Goal: Task Accomplishment & Management: Use online tool/utility

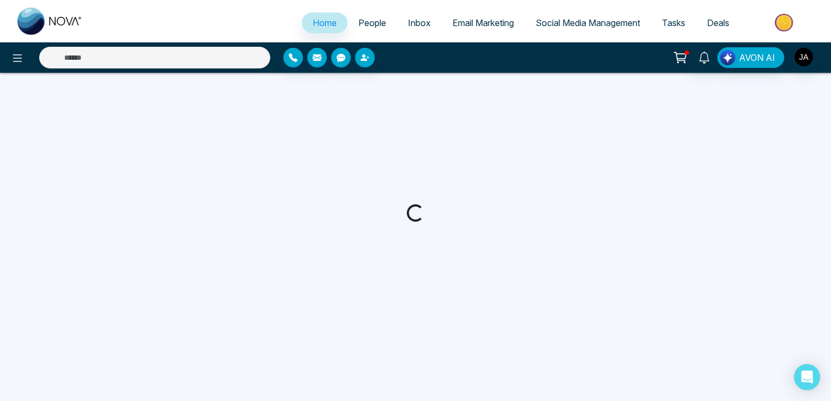
select select "*"
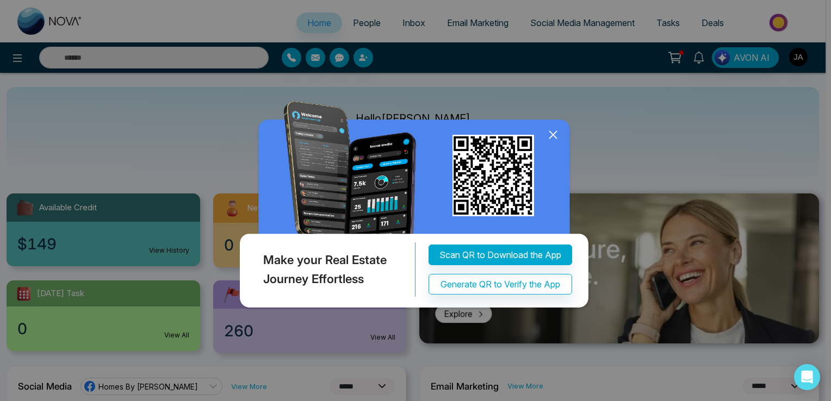
click at [554, 135] on icon at bounding box center [553, 135] width 16 height 16
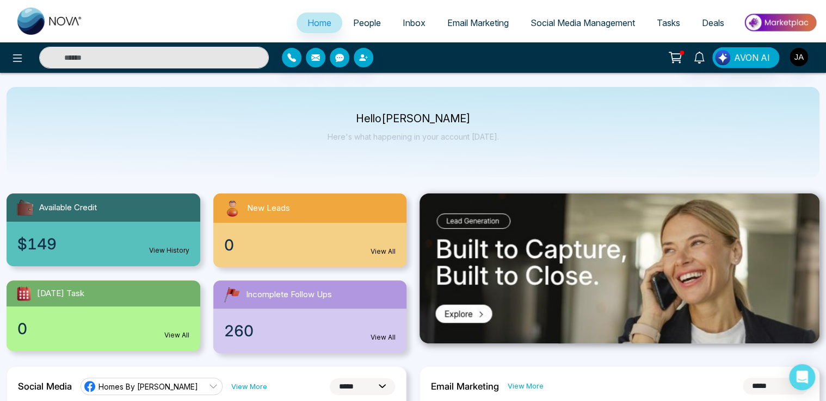
click at [273, 297] on span "Incomplete Follow Ups" at bounding box center [289, 295] width 86 height 13
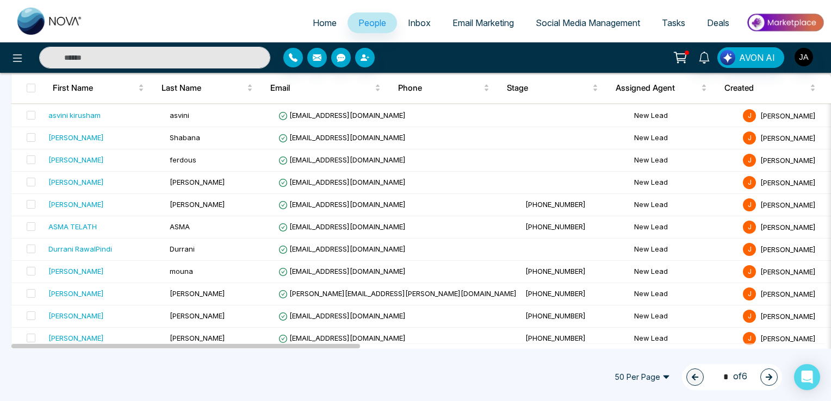
scroll to position [917, 0]
click at [20, 58] on icon at bounding box center [17, 58] width 13 height 13
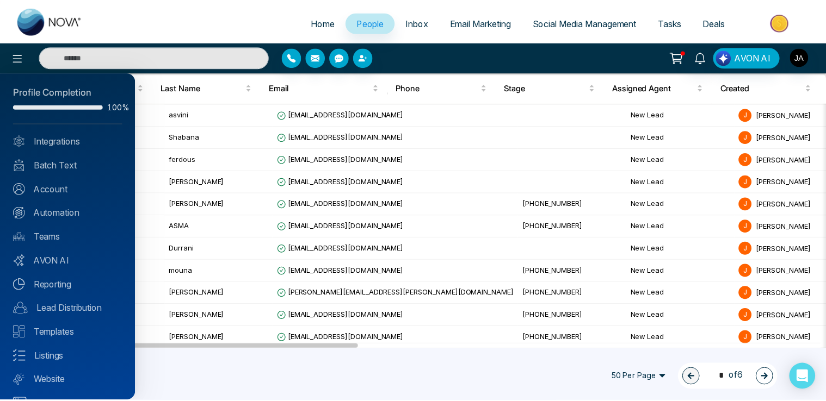
scroll to position [0, 0]
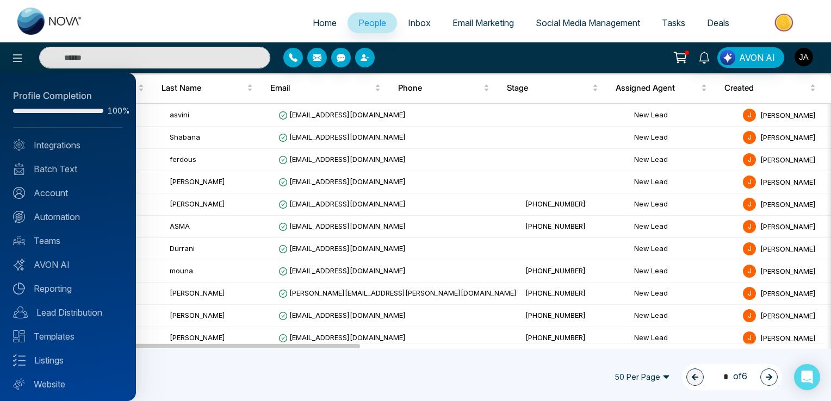
click at [568, 24] on div at bounding box center [415, 200] width 831 height 401
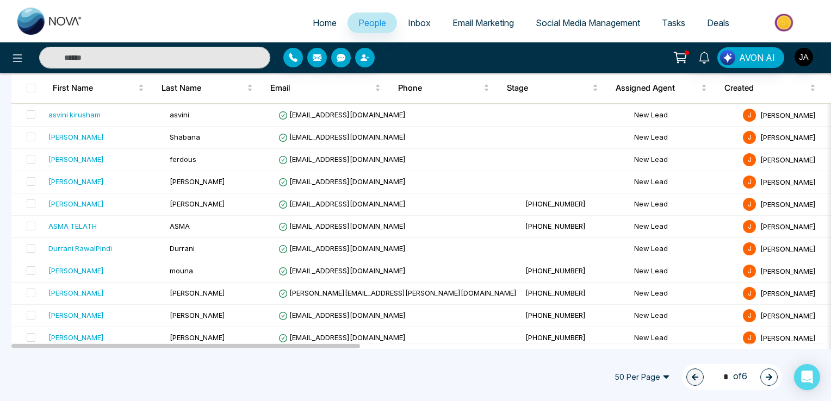
click at [568, 24] on span "Social Media Management" at bounding box center [588, 22] width 104 height 11
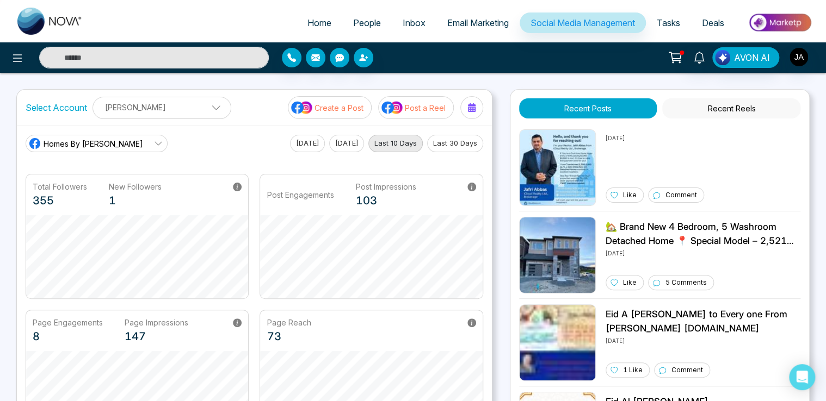
click at [733, 108] on button "Recent Reels" at bounding box center [731, 108] width 138 height 20
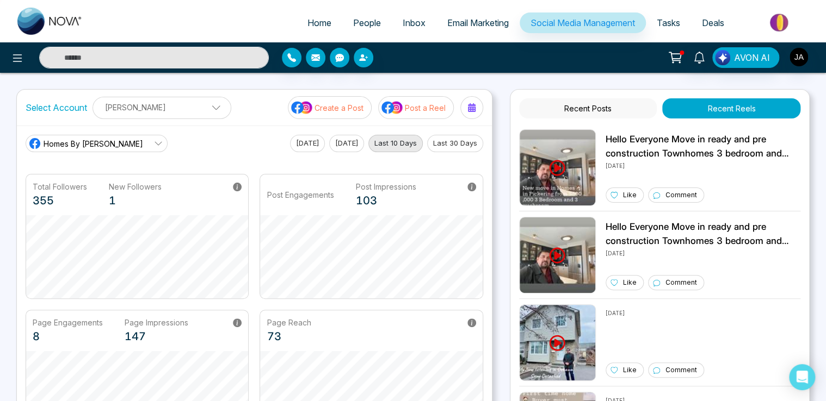
click at [590, 110] on button "Recent Posts" at bounding box center [588, 108] width 138 height 20
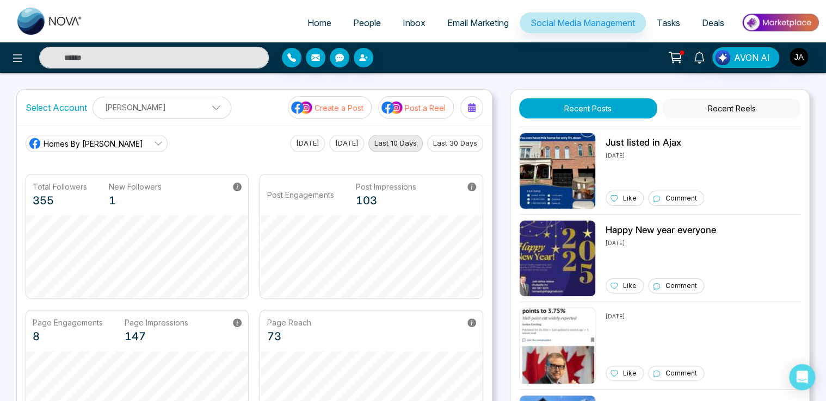
scroll to position [435, 0]
click at [308, 22] on span "Home" at bounding box center [319, 22] width 24 height 11
select select "*"
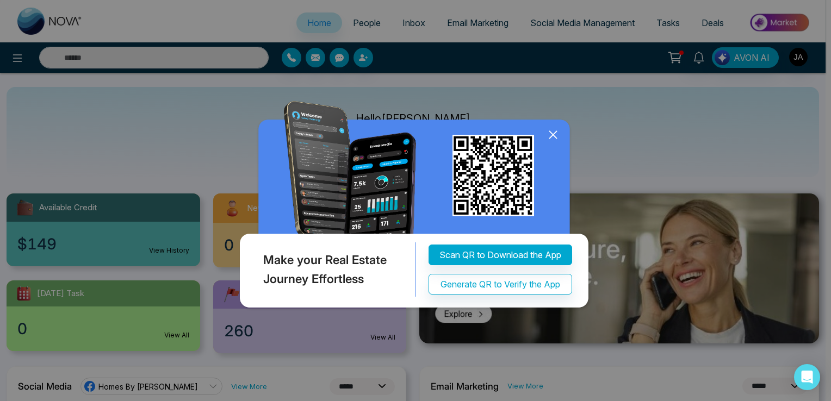
click at [553, 136] on icon at bounding box center [553, 135] width 16 height 16
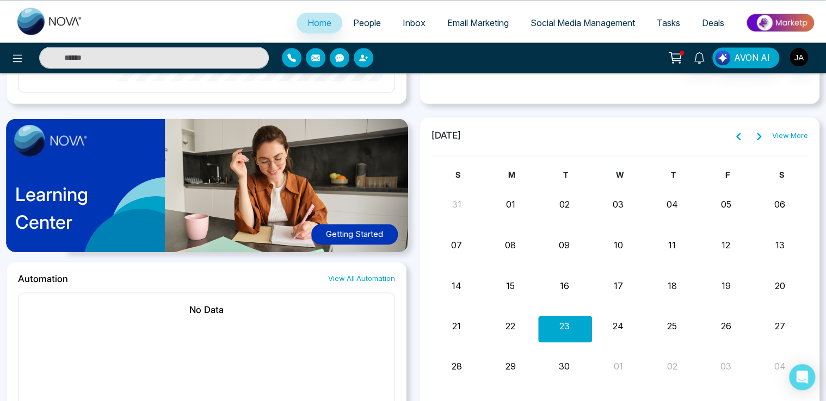
scroll to position [687, 0]
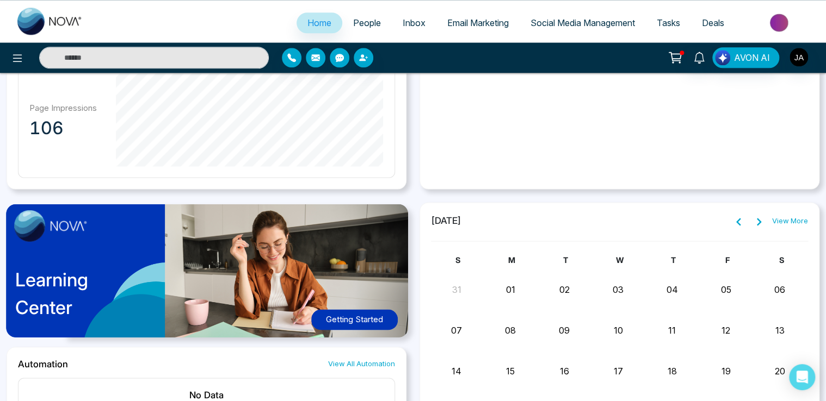
click at [346, 317] on button "Getting Started" at bounding box center [354, 319] width 86 height 21
click at [456, 22] on span "Email Marketing" at bounding box center [477, 22] width 61 height 11
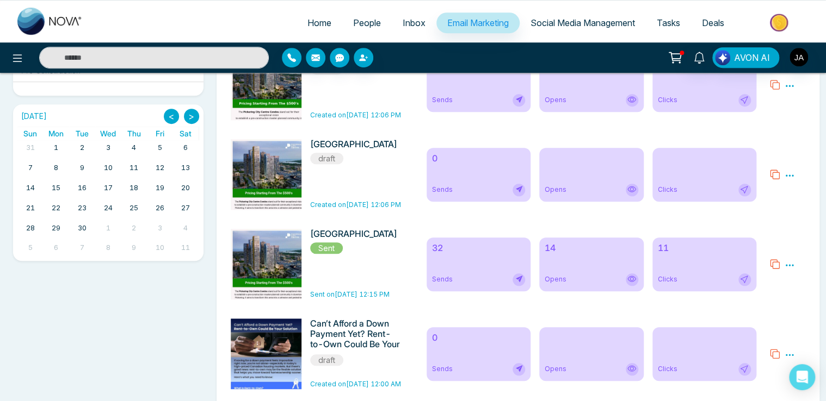
scroll to position [326, 0]
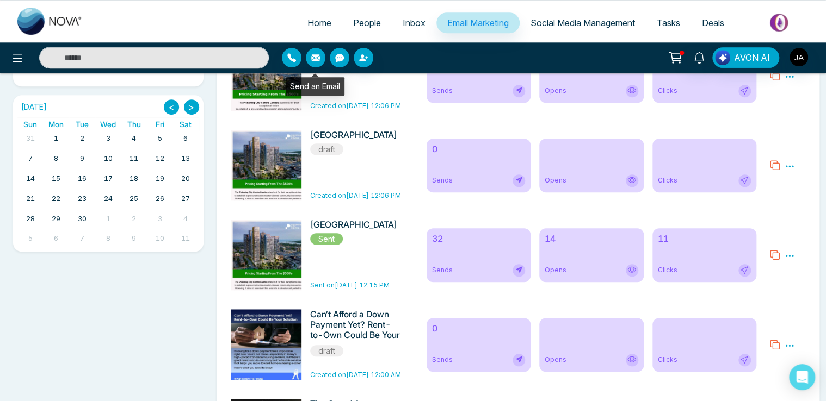
click at [311, 55] on icon "button" at bounding box center [315, 57] width 9 height 7
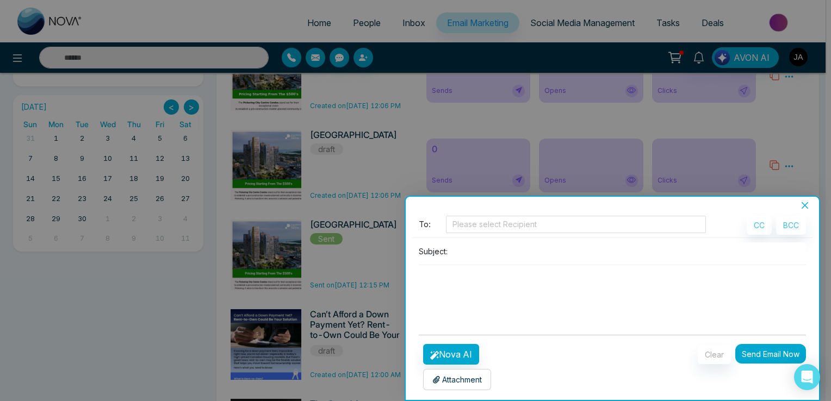
click at [808, 205] on icon "close" at bounding box center [804, 205] width 9 height 9
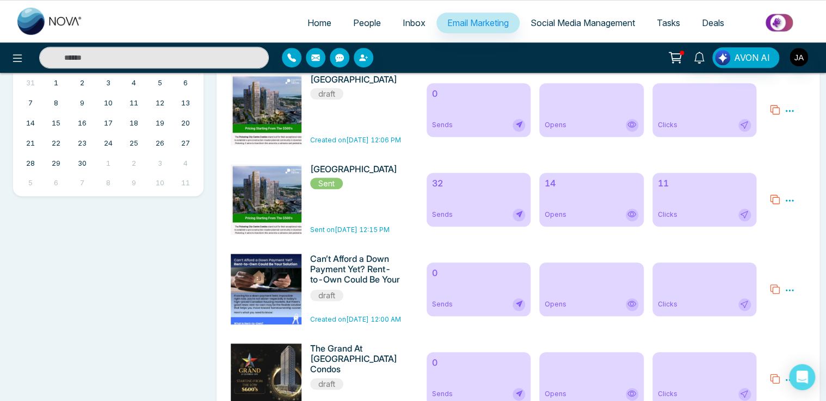
scroll to position [0, 0]
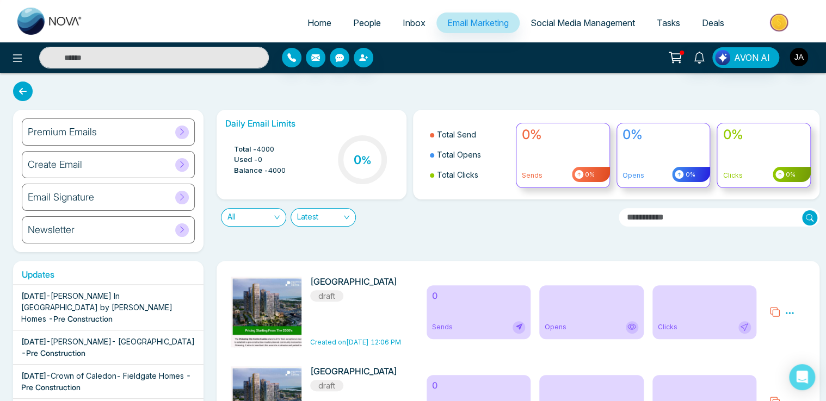
click at [182, 130] on icon at bounding box center [182, 132] width 8 height 8
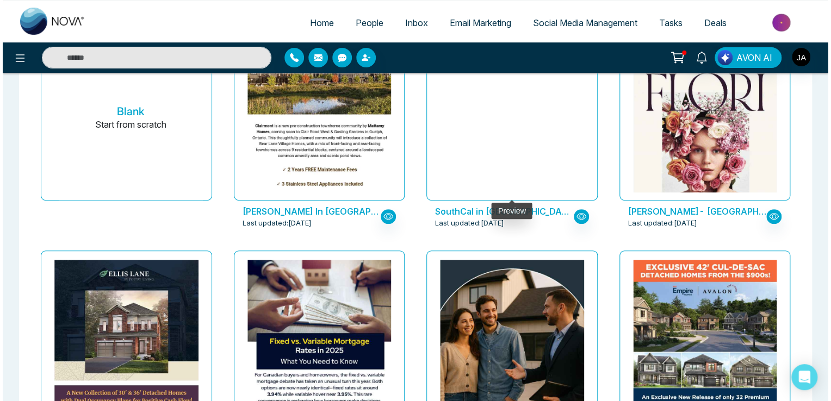
scroll to position [272, 0]
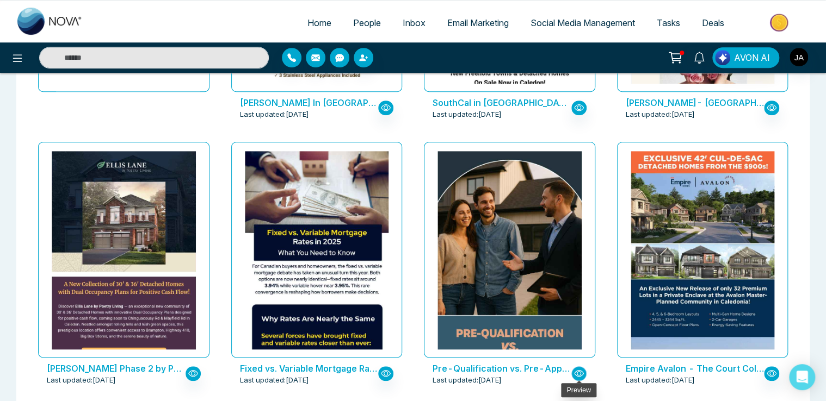
click at [580, 371] on icon "button" at bounding box center [578, 373] width 4 height 4
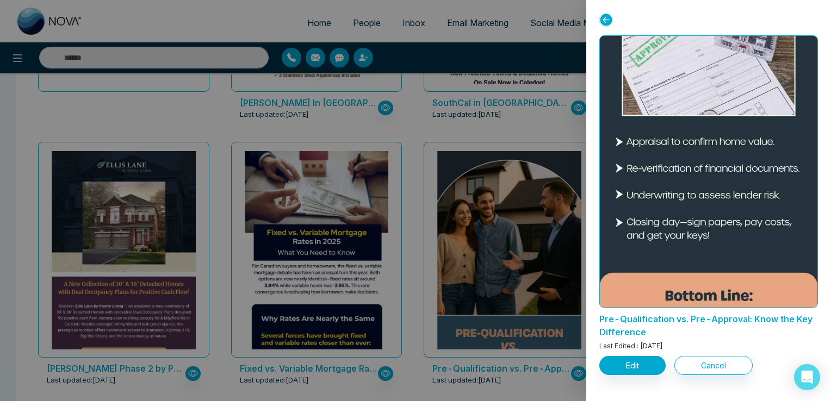
scroll to position [2541, 0]
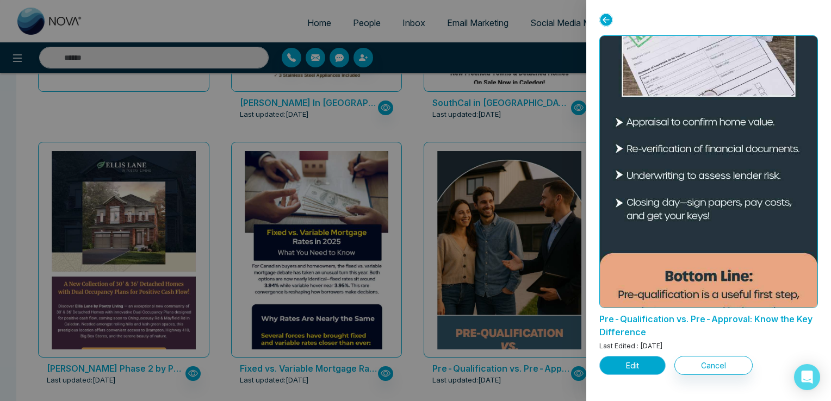
click at [640, 365] on button "Edit" at bounding box center [632, 365] width 66 height 19
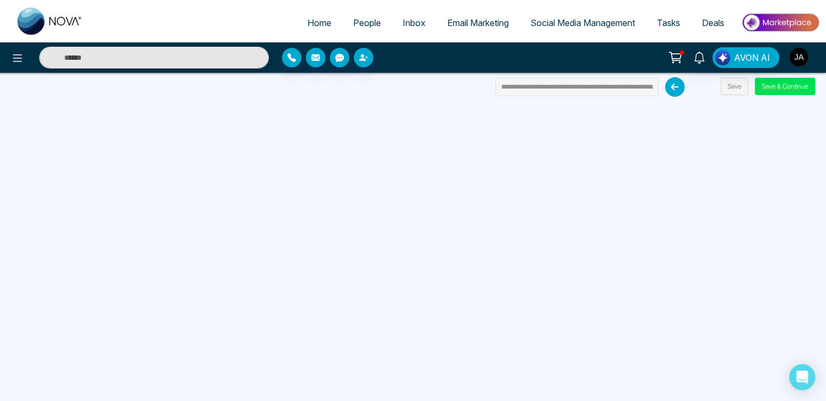
scroll to position [103, 0]
